Goal: Task Accomplishment & Management: Manage account settings

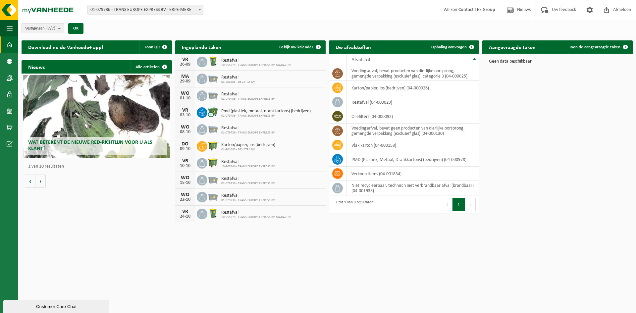
click at [59, 27] on b "submit" at bounding box center [61, 28] width 6 height 9
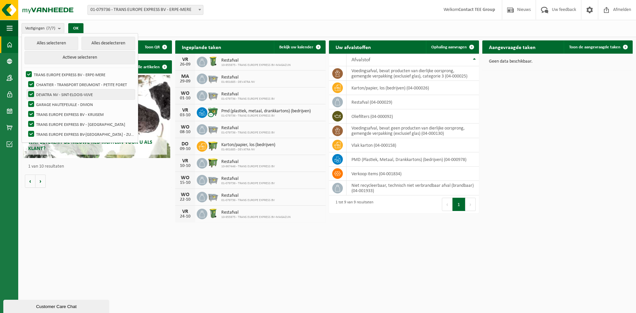
click at [80, 94] on label "DEVATRA NV - SINT-ELOOIS-VIJVE" at bounding box center [81, 94] width 108 height 10
click at [26, 89] on input "DEVATRA NV - SINT-ELOOIS-VIJVE" at bounding box center [26, 89] width 0 height 0
checkbox input "false"
click at [80, 84] on label "CHANTIER - TRANSPORT DREUMONT - PETITE FORET" at bounding box center [81, 85] width 108 height 10
click at [26, 80] on input "CHANTIER - TRANSPORT DREUMONT - PETITE FORET" at bounding box center [26, 79] width 0 height 0
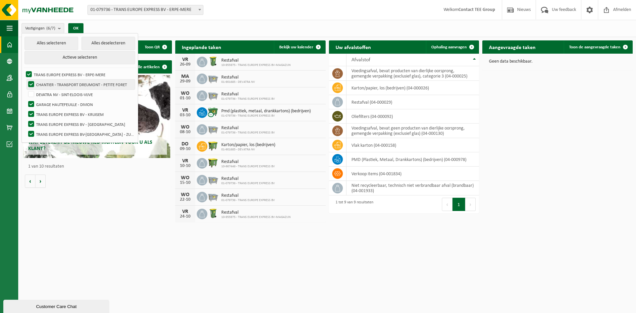
checkbox input "false"
click at [77, 76] on label "TRANS EUROPE EXPRESS BV - ERPE-MERE" at bounding box center [80, 75] width 110 height 10
click at [24, 70] on input "TRANS EUROPE EXPRESS BV - ERPE-MERE" at bounding box center [23, 69] width 0 height 0
checkbox input "false"
click at [76, 93] on label "DEVATRA NV - SINT-ELOOIS-VIJVE" at bounding box center [81, 94] width 108 height 10
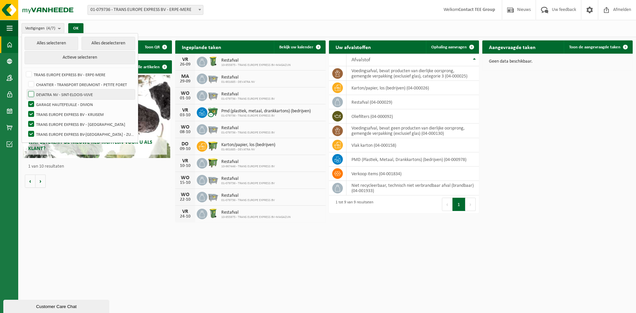
click at [26, 89] on input "DEVATRA NV - SINT-ELOOIS-VIJVE" at bounding box center [26, 89] width 0 height 0
checkbox input "true"
click at [70, 103] on label "GARAGE HAUTEFEUILLE - DIVION" at bounding box center [81, 104] width 108 height 10
click at [26, 99] on input "GARAGE HAUTEFEUILLE - DIVION" at bounding box center [26, 99] width 0 height 0
checkbox input "false"
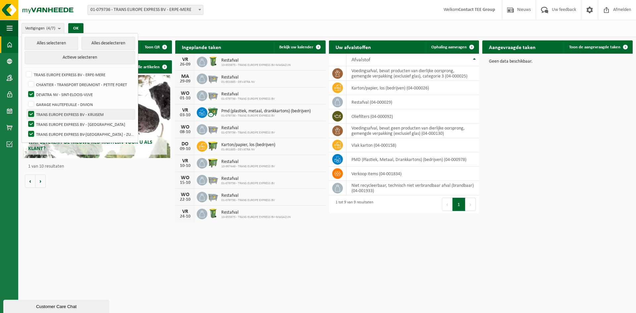
click at [69, 115] on label "TRANS EUROPE EXPRESS BV - KRUISEM" at bounding box center [81, 114] width 108 height 10
click at [26, 109] on input "TRANS EUROPE EXPRESS BV - KRUISEM" at bounding box center [26, 109] width 0 height 0
checkbox input "false"
click at [71, 121] on label "TRANS EUROPE EXPRESS BV - [GEOGRAPHIC_DATA]" at bounding box center [81, 124] width 108 height 10
click at [26, 119] on input "TRANS EUROPE EXPRESS BV - [GEOGRAPHIC_DATA]" at bounding box center [26, 119] width 0 height 0
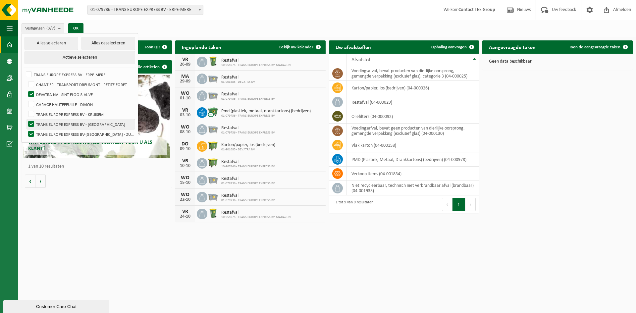
checkbox input "false"
click at [74, 129] on label "TRANS EUROPE EXPRESS BV-[GEOGRAPHIC_DATA] - ZULTE" at bounding box center [81, 134] width 108 height 10
click at [26, 129] on input "TRANS EUROPE EXPRESS BV-[GEOGRAPHIC_DATA] - ZULTE" at bounding box center [26, 129] width 0 height 0
checkbox input "false"
click at [74, 27] on button "OK" at bounding box center [75, 28] width 15 height 11
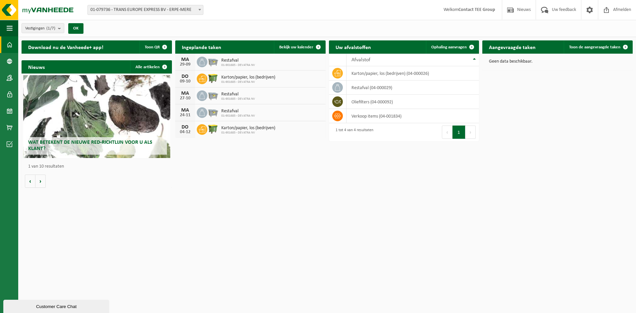
click at [399, 240] on html "Vestiging: 01-079736 - TRANS EUROPE EXPRESS BV - ERPE-MERE 10-912610 - CHANTIER…" at bounding box center [318, 156] width 636 height 313
click at [305, 207] on html "Vestiging: 01-079736 - TRANS EUROPE EXPRESS BV - ERPE-MERE 10-912610 - CHANTIER…" at bounding box center [318, 156] width 636 height 313
